Goal: Navigation & Orientation: Find specific page/section

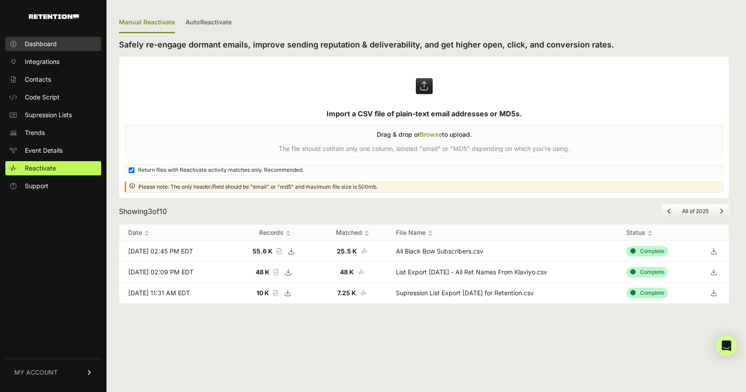
click at [44, 47] on span "Dashboard" at bounding box center [41, 43] width 32 height 9
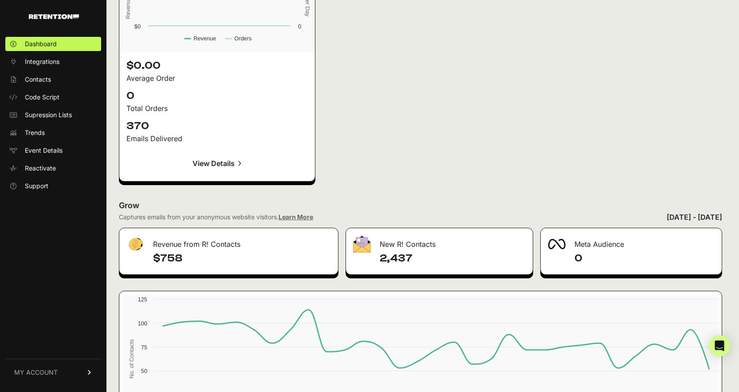
scroll to position [1287, 0]
